Goal: Find specific page/section: Find specific page/section

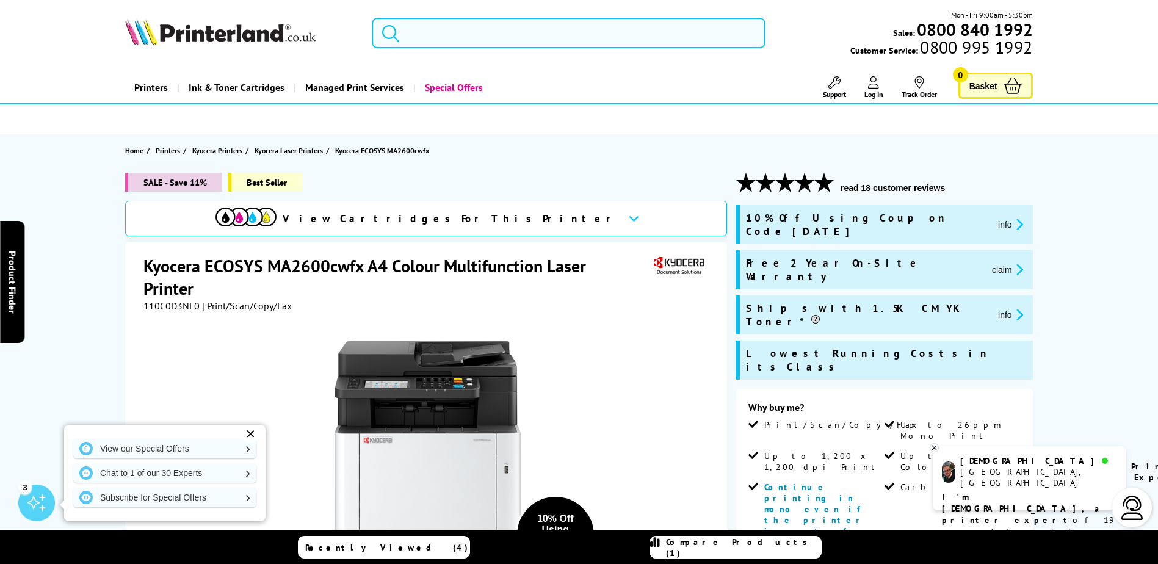
click at [491, 30] on input "search" at bounding box center [569, 33] width 394 height 31
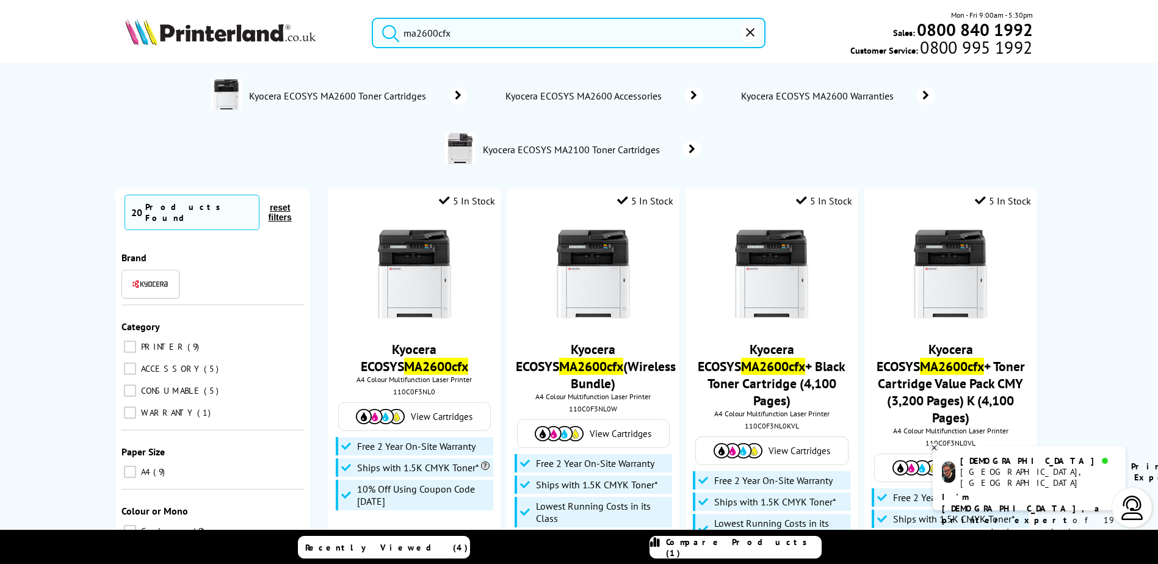
type input "ma2600cfx"
click at [410, 289] on img at bounding box center [415, 274] width 92 height 92
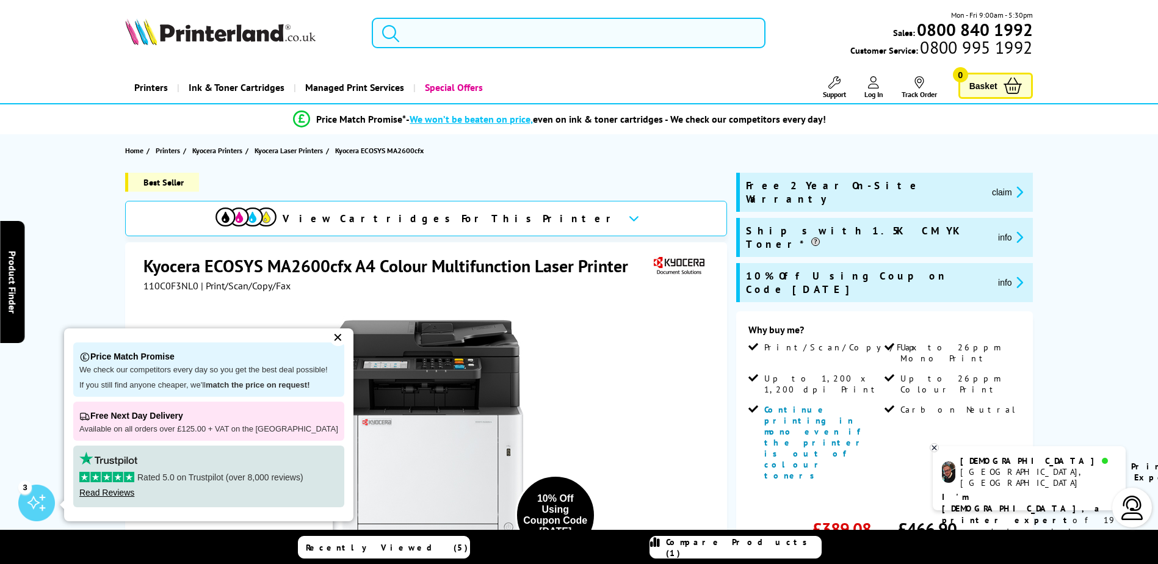
click at [472, 45] on input "search" at bounding box center [569, 33] width 394 height 31
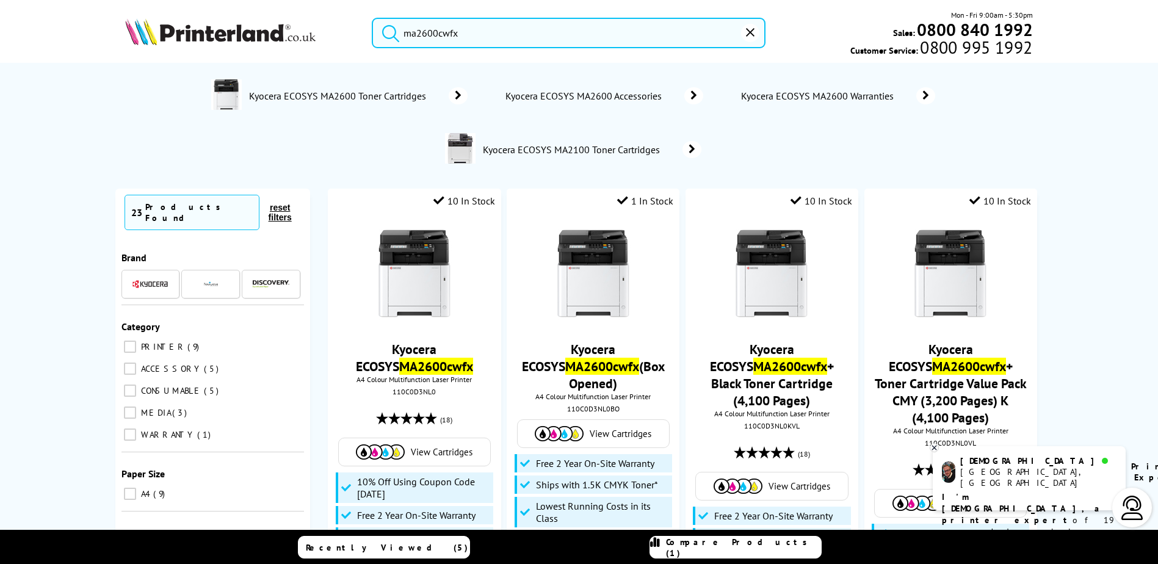
type input "ma2600cwfx"
click at [404, 308] on img at bounding box center [415, 274] width 92 height 92
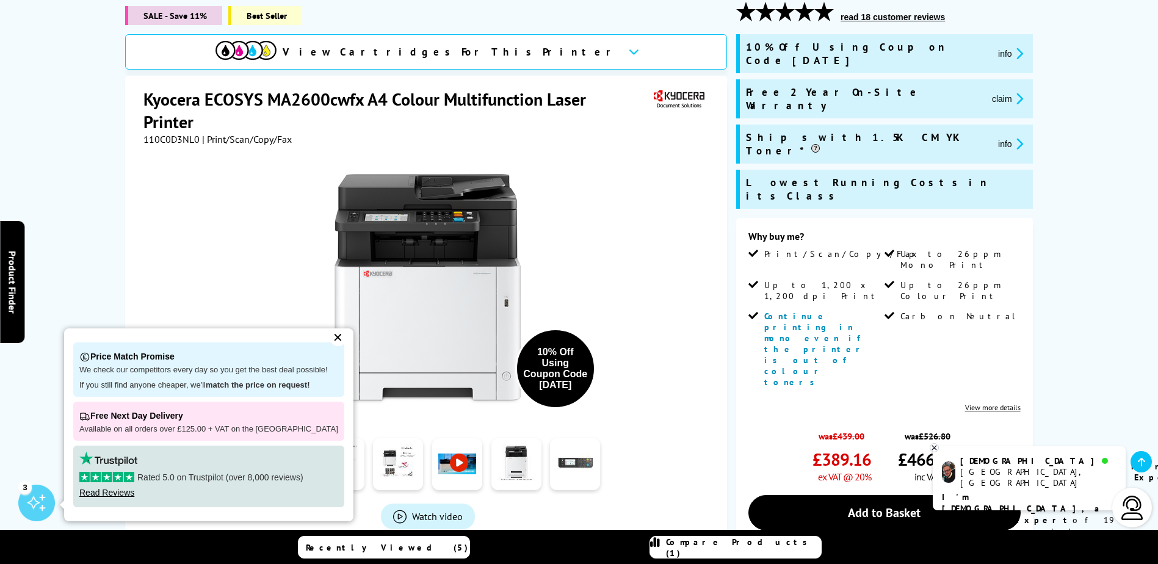
scroll to position [183, 0]
